Goal: Transaction & Acquisition: Purchase product/service

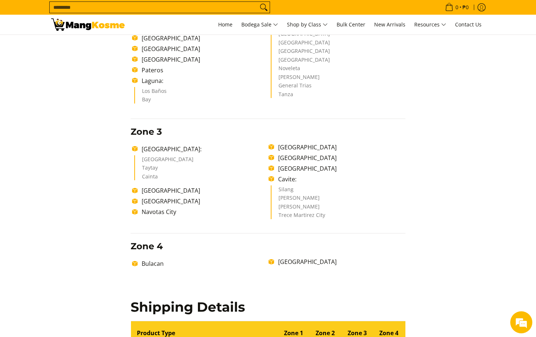
scroll to position [331, 0]
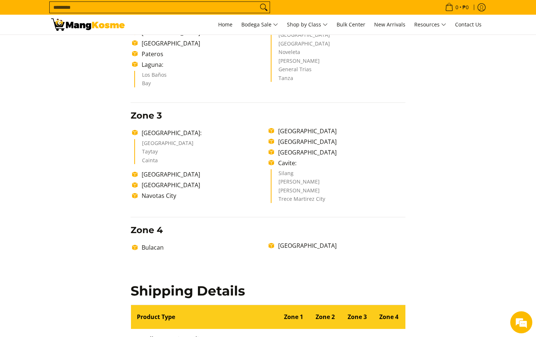
click at [289, 246] on li "Pampanga" at bounding box center [339, 245] width 130 height 9
click at [274, 243] on li "Pampanga" at bounding box center [339, 245] width 130 height 9
click at [274, 246] on li "Pampanga" at bounding box center [339, 245] width 130 height 9
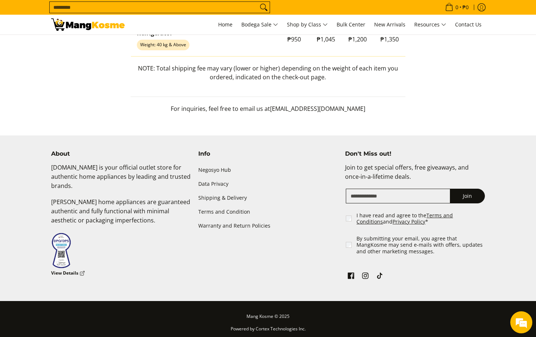
scroll to position [809, 0]
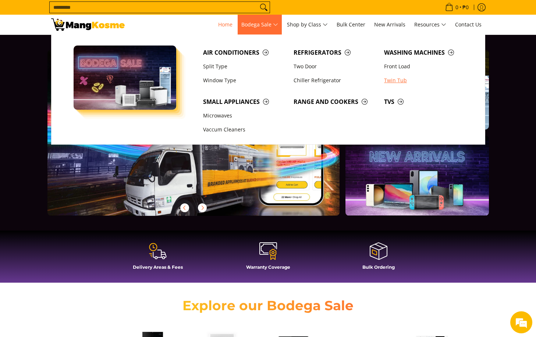
scroll to position [0, 292]
click at [221, 79] on link "Window Type" at bounding box center [244, 81] width 90 height 14
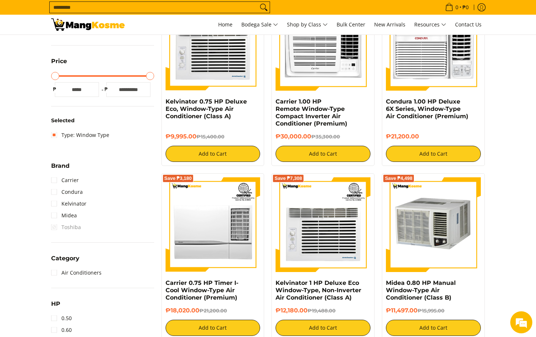
scroll to position [184, 0]
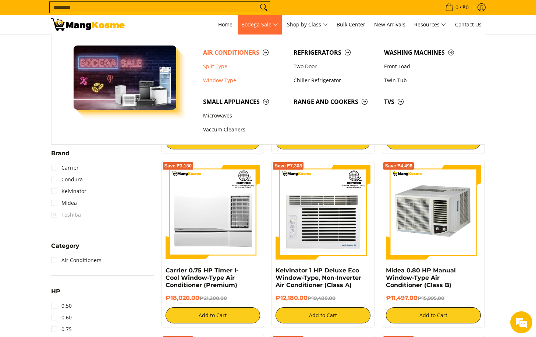
click at [218, 66] on link "Split Type" at bounding box center [244, 67] width 90 height 14
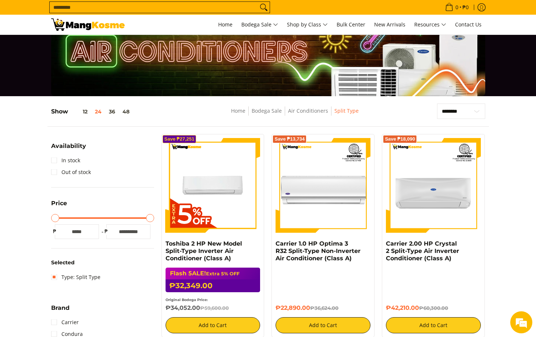
scroll to position [74, 0]
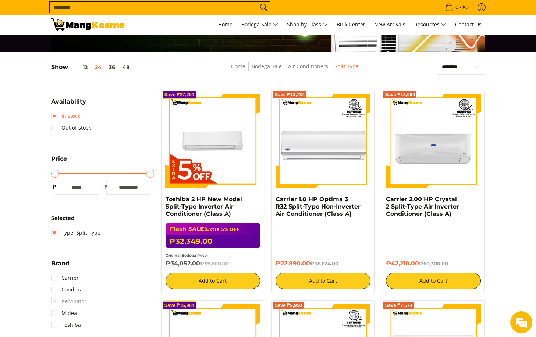
click at [58, 117] on link "In stock" at bounding box center [65, 116] width 29 height 12
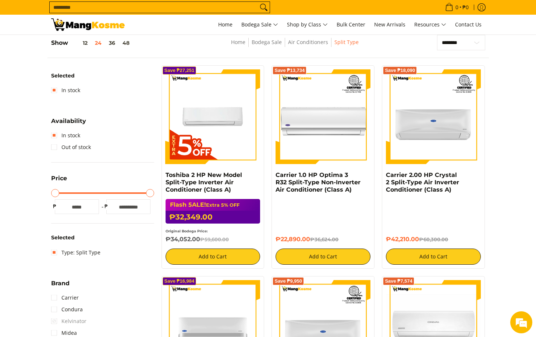
scroll to position [24, 0]
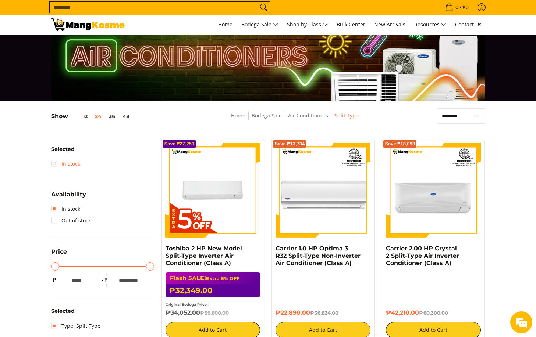
click at [52, 164] on link "In stock" at bounding box center [65, 164] width 29 height 12
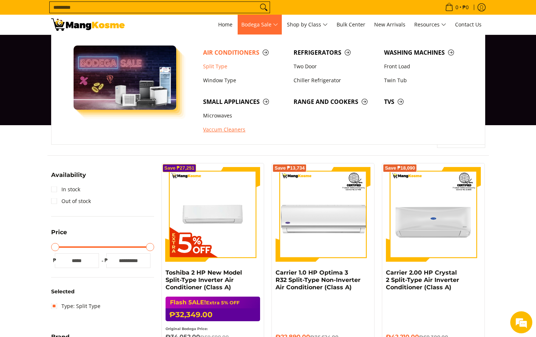
click at [215, 129] on link "Vaccum Cleaners" at bounding box center [244, 130] width 90 height 14
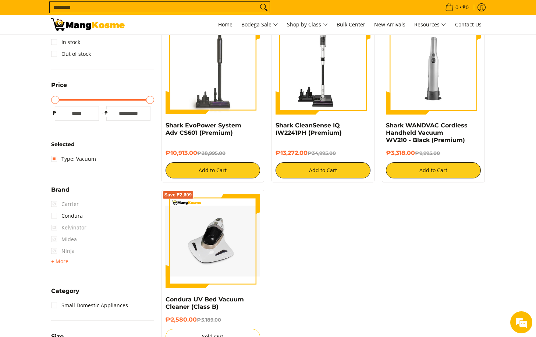
scroll to position [147, 0]
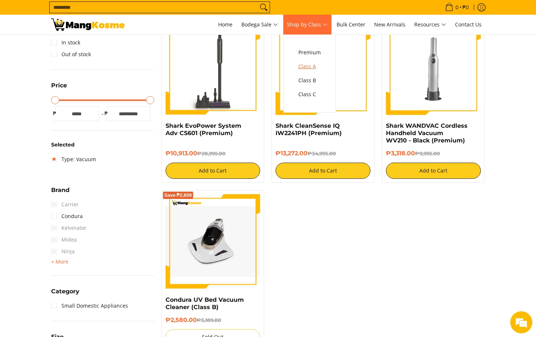
click at [321, 65] on span "Class A" at bounding box center [309, 66] width 22 height 9
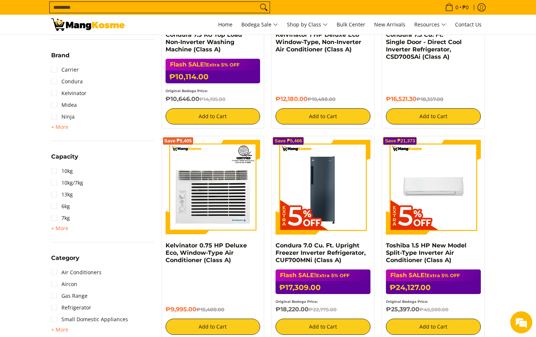
scroll to position [257, 0]
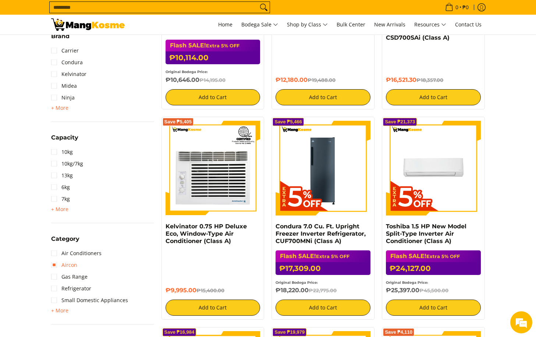
click at [56, 266] on link "Aircon" at bounding box center [64, 265] width 26 height 12
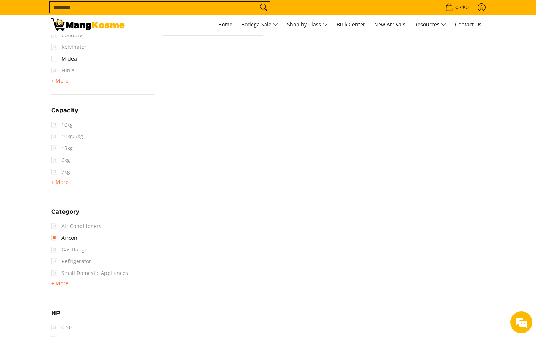
scroll to position [318, 0]
click at [56, 236] on link "Aircon" at bounding box center [64, 236] width 26 height 12
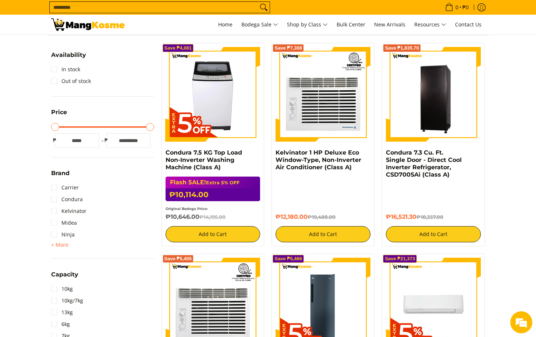
scroll to position [98, 0]
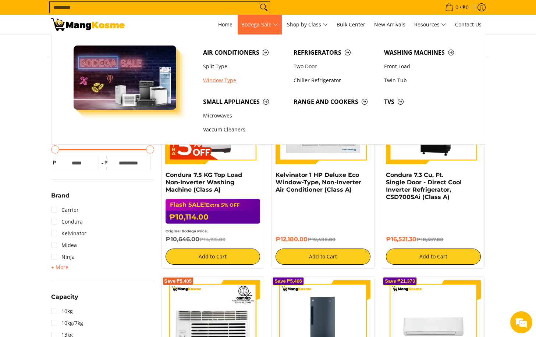
click at [220, 83] on link "Window Type" at bounding box center [244, 81] width 90 height 14
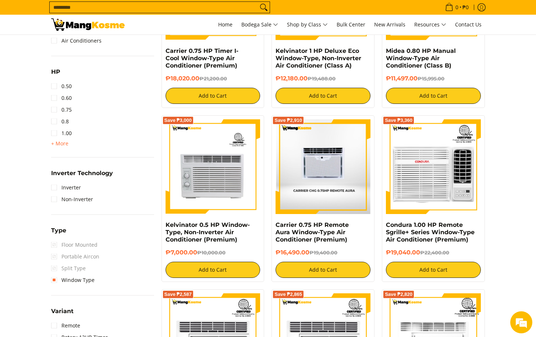
scroll to position [404, 0]
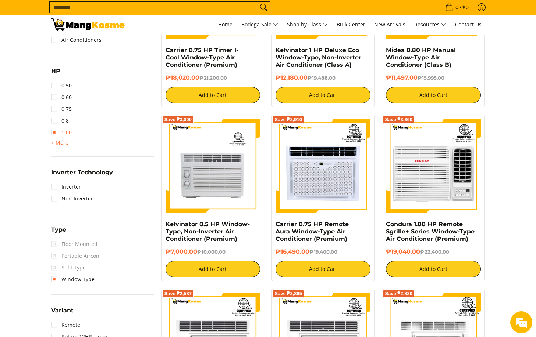
click at [52, 133] on link "1.00" at bounding box center [61, 133] width 21 height 12
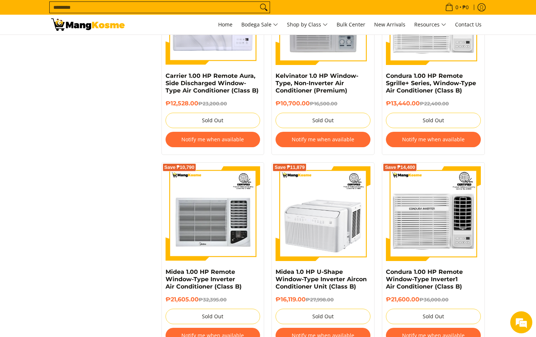
scroll to position [1090, 0]
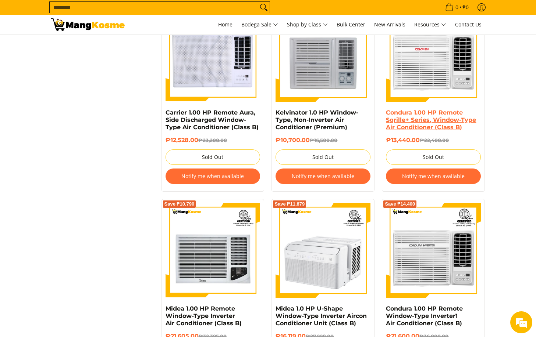
click at [437, 122] on link "Condura 1.00 HP Remote Sgrille+ Series, Window-Type Air Conditioner (Class B)" at bounding box center [431, 120] width 90 height 22
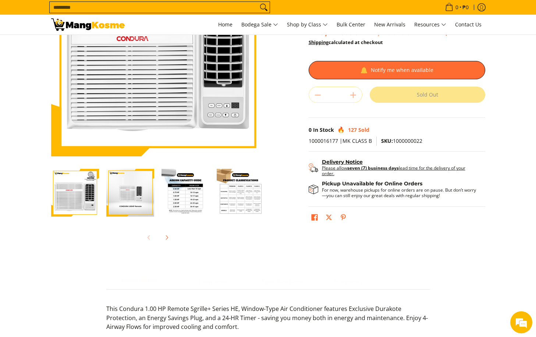
scroll to position [110, 0]
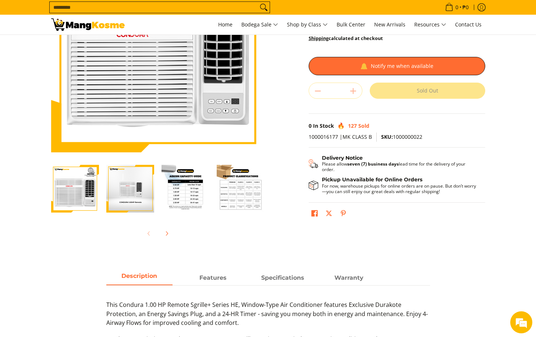
click at [198, 215] on div at bounding box center [185, 189] width 48 height 57
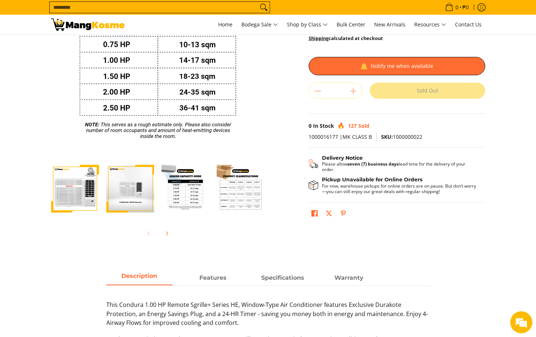
click at [233, 201] on img "Condura 1.00 HP Remote Sgrille+ Series, Window-Type Air Conditioner (Class B)-4" at bounding box center [240, 189] width 48 height 48
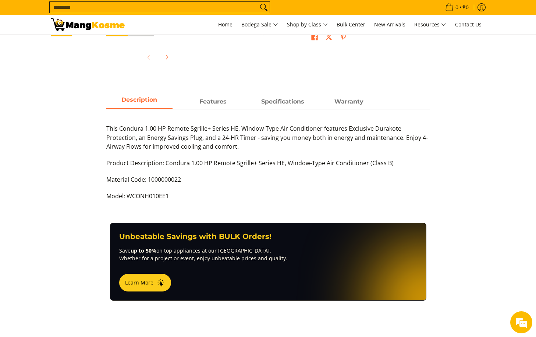
scroll to position [294, 0]
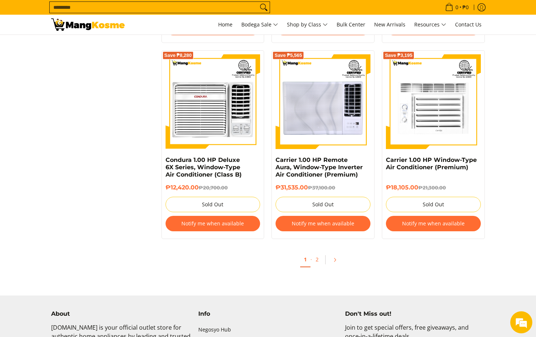
scroll to position [1467, 0]
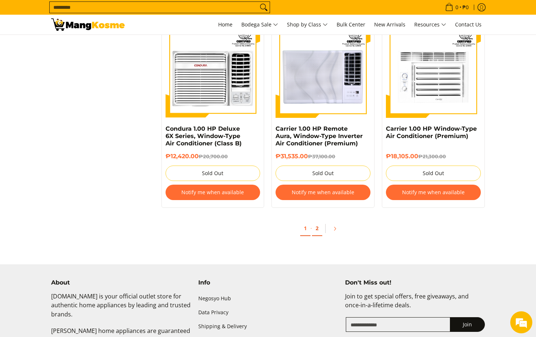
click at [316, 230] on link "2" at bounding box center [317, 228] width 10 height 15
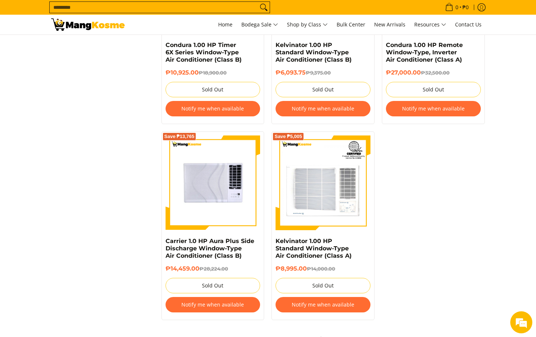
scroll to position [845, 0]
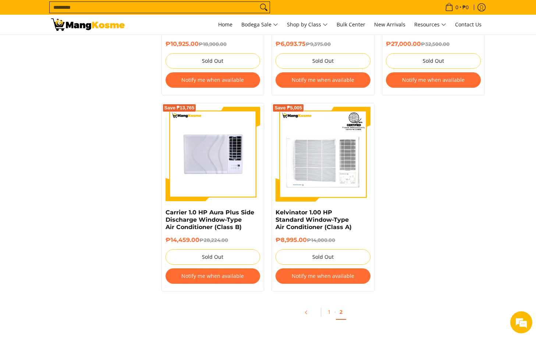
click at [318, 281] on button "Notify me when available" at bounding box center [322, 276] width 95 height 15
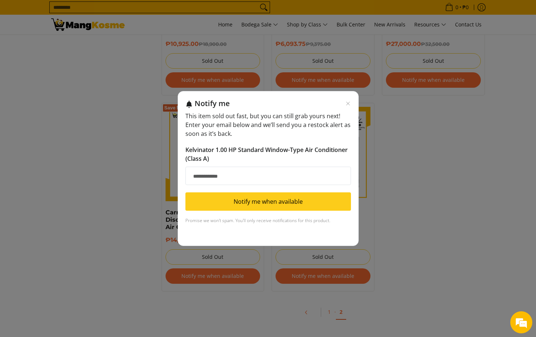
click at [450, 210] on div "Notify me This item sold out fast, but you can still grab yours next! Enter you…" at bounding box center [268, 168] width 536 height 337
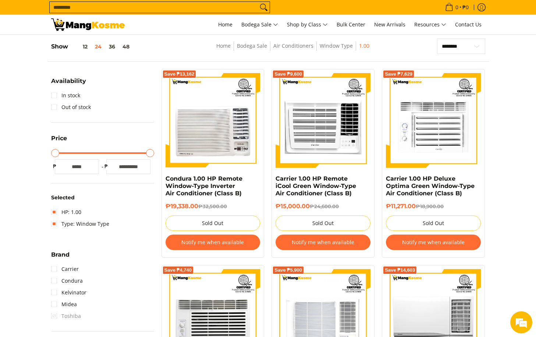
scroll to position [74, 0]
